Goal: Task Accomplishment & Management: Use online tool/utility

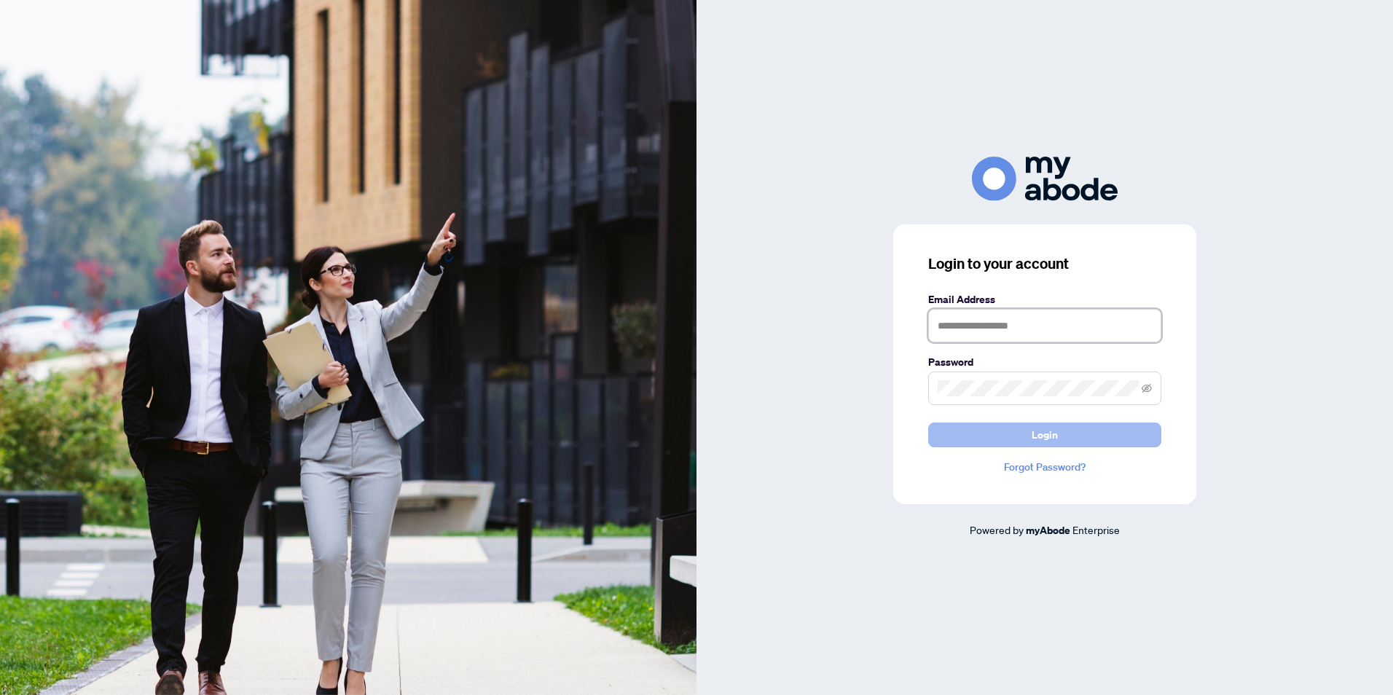
type input "**********"
click at [1045, 438] on span "Login" at bounding box center [1044, 434] width 26 height 23
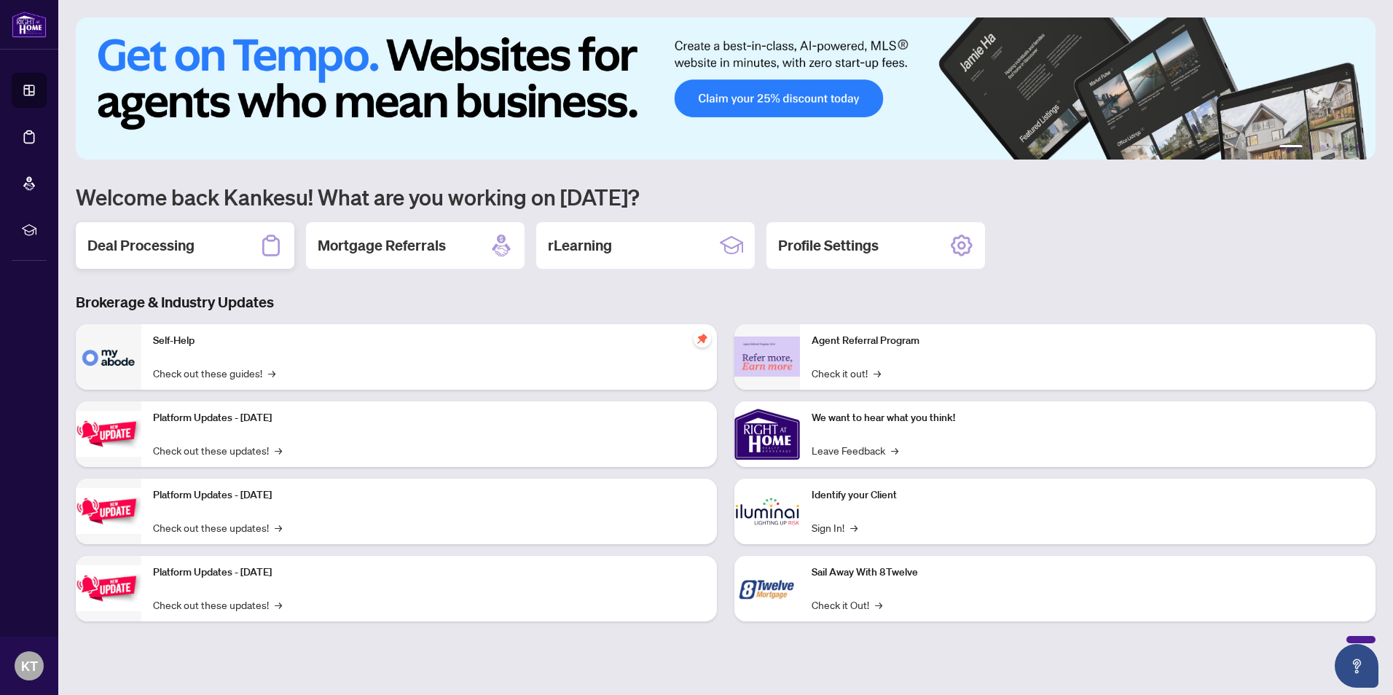
click at [137, 238] on h2 "Deal Processing" at bounding box center [140, 245] width 107 height 20
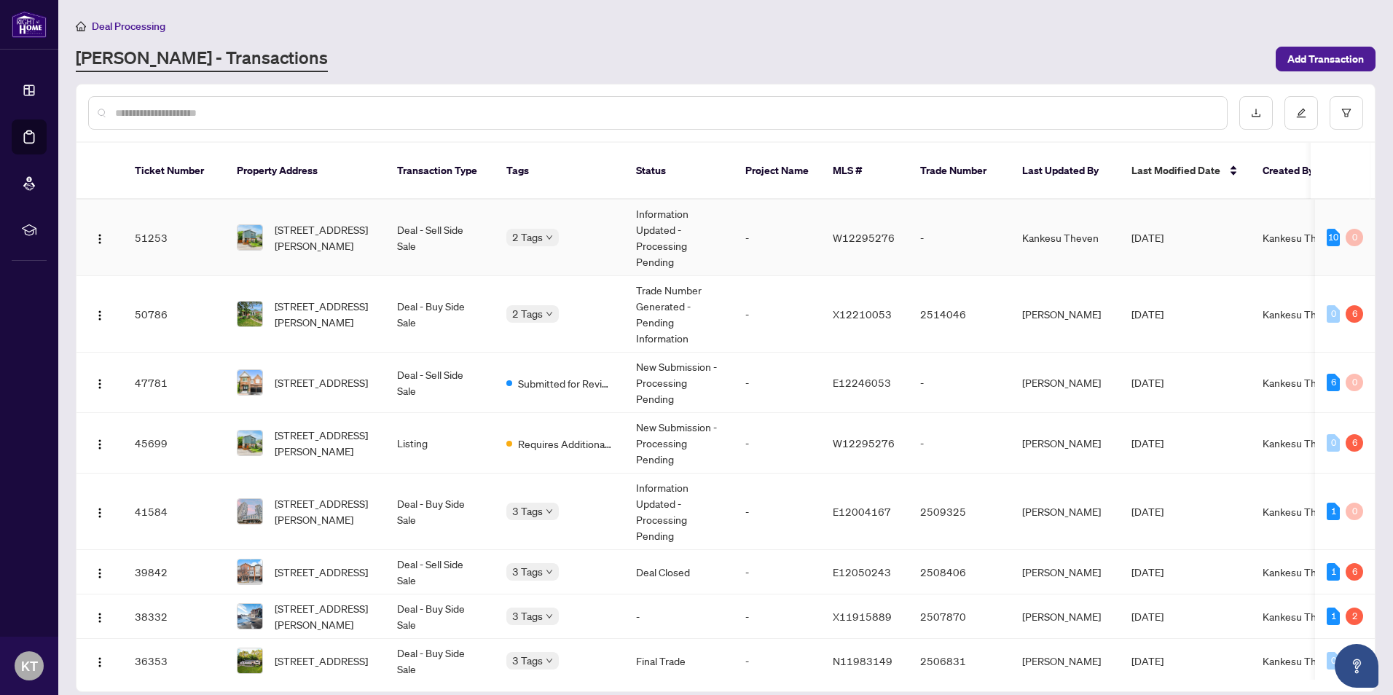
click at [147, 216] on td "51253" at bounding box center [174, 238] width 102 height 76
